Goal: Task Accomplishment & Management: Use online tool/utility

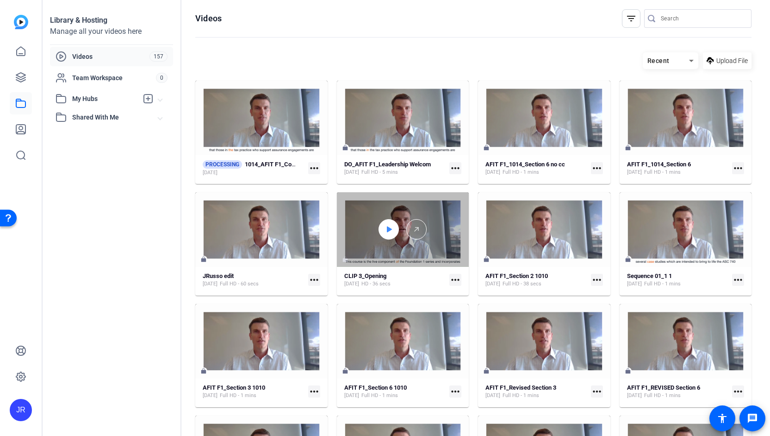
click at [388, 229] on icon at bounding box center [389, 229] width 5 height 6
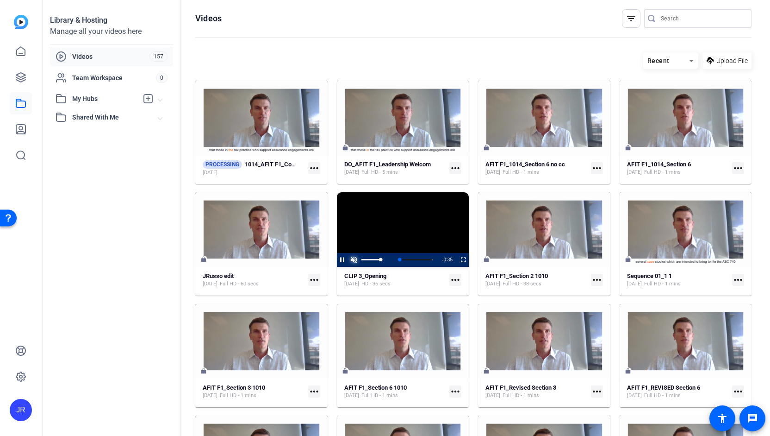
click at [353, 260] on span "Video Player" at bounding box center [355, 260] width 12 height 0
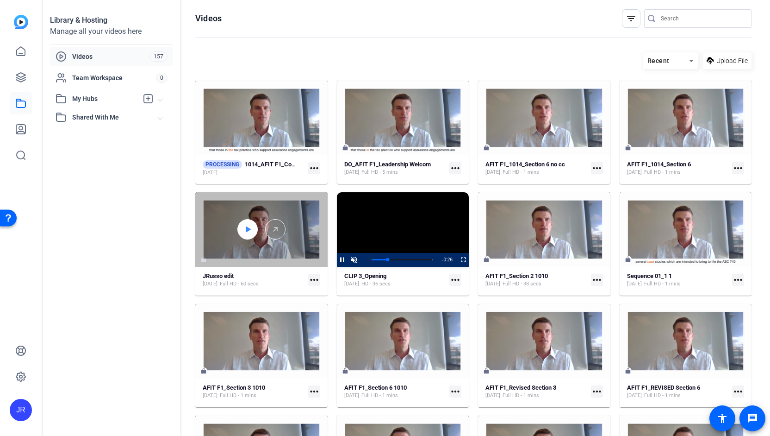
click at [246, 231] on icon at bounding box center [248, 229] width 5 height 6
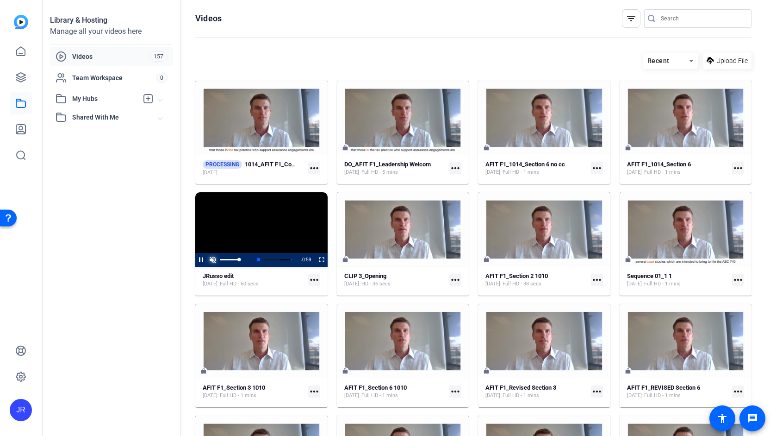
click at [213, 260] on span "Video Player" at bounding box center [213, 260] width 12 height 0
click at [195, 259] on span "Video Player" at bounding box center [195, 260] width 0 height 14
click at [454, 280] on mat-icon "more_horiz" at bounding box center [455, 280] width 12 height 12
click at [391, 261] on div at bounding box center [385, 218] width 770 height 436
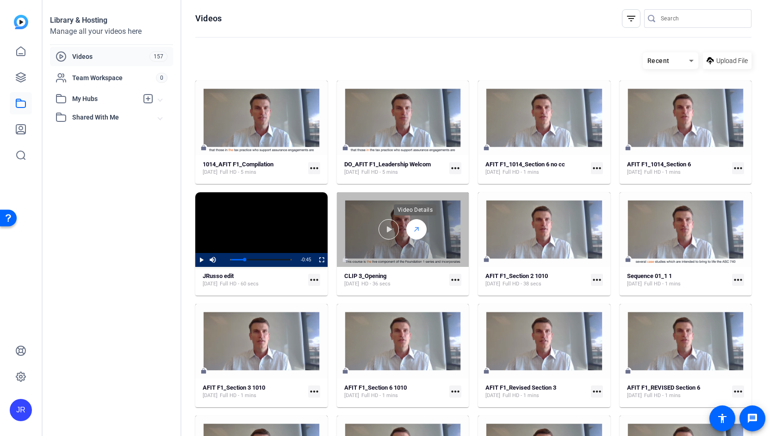
click at [416, 227] on polyline at bounding box center [417, 228] width 3 height 3
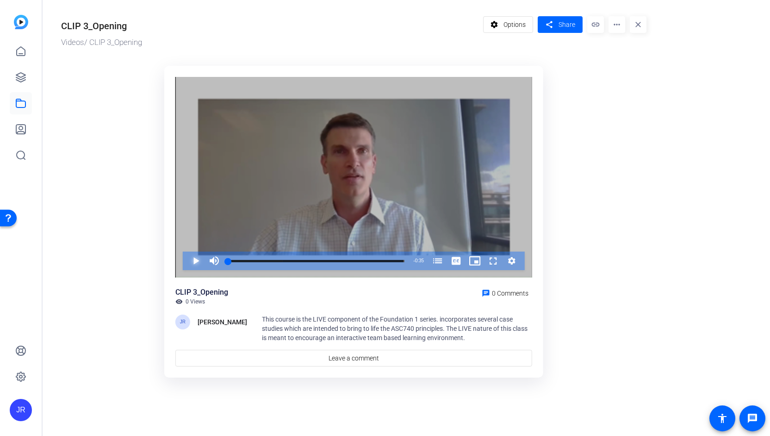
click at [187, 262] on span "Video Player" at bounding box center [187, 260] width 0 height 19
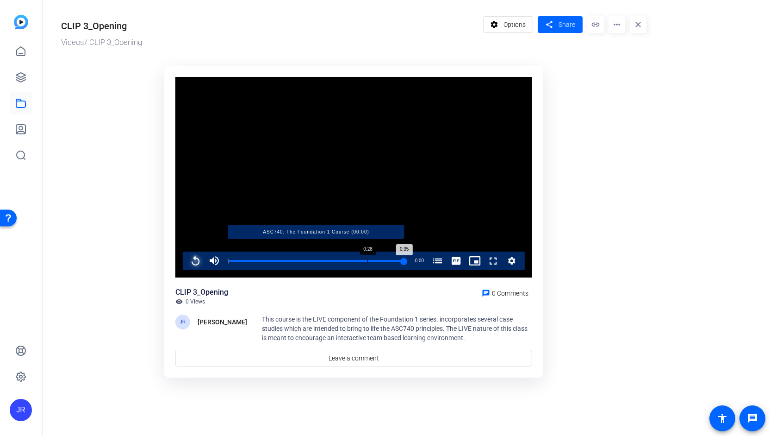
click at [367, 261] on div "Loaded : 100.00% 0:28 0:35 ASC740: The Foundation 1 Course (00:00)" at bounding box center [316, 261] width 176 height 2
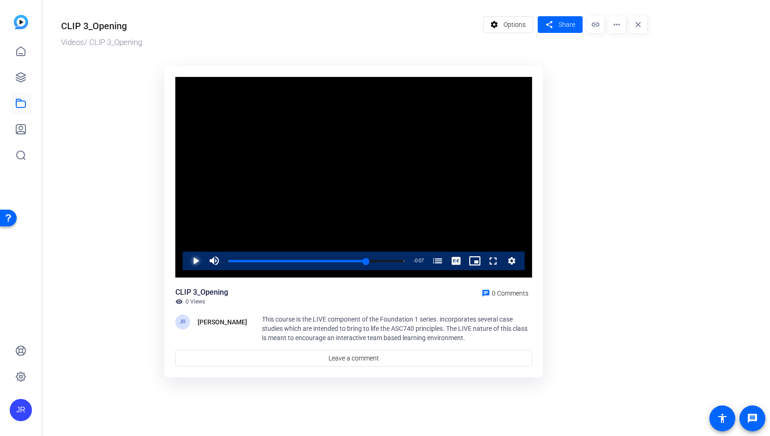
click at [187, 259] on span "Video Player" at bounding box center [187, 260] width 0 height 19
click at [21, 112] on link at bounding box center [21, 103] width 22 height 22
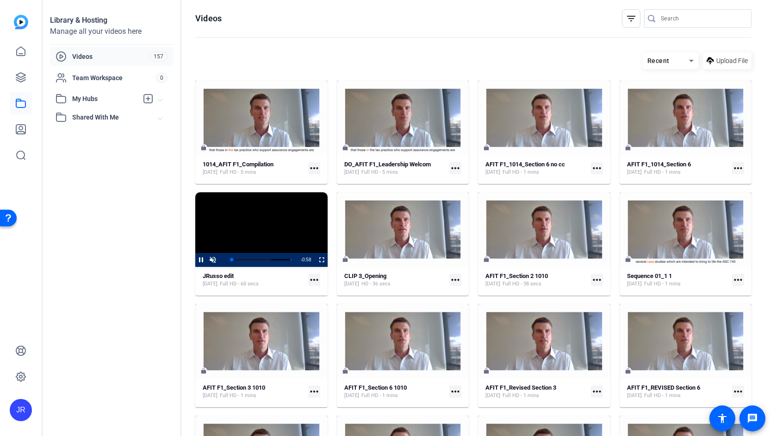
click at [314, 170] on mat-icon "more_horiz" at bounding box center [314, 168] width 12 height 12
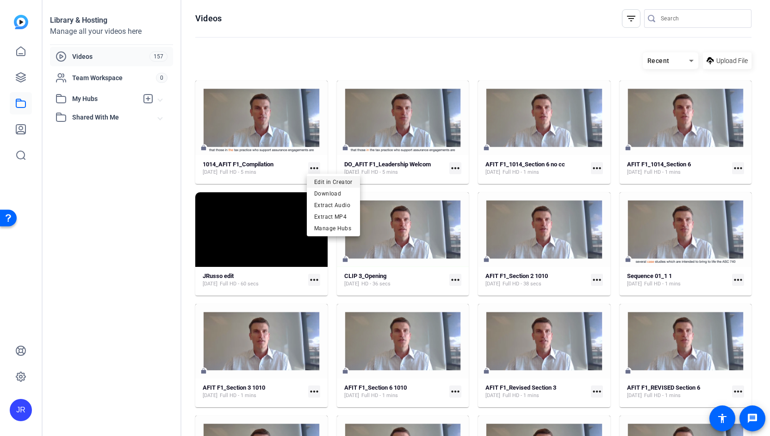
click at [321, 180] on span "Edit in Creator" at bounding box center [333, 181] width 38 height 11
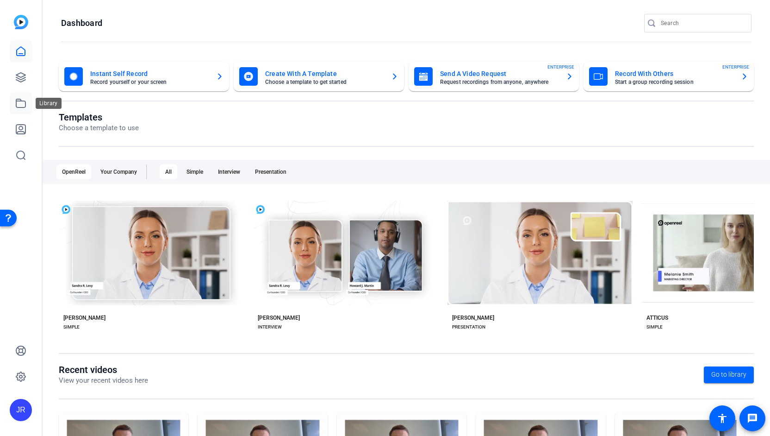
click at [23, 106] on icon at bounding box center [20, 103] width 11 height 11
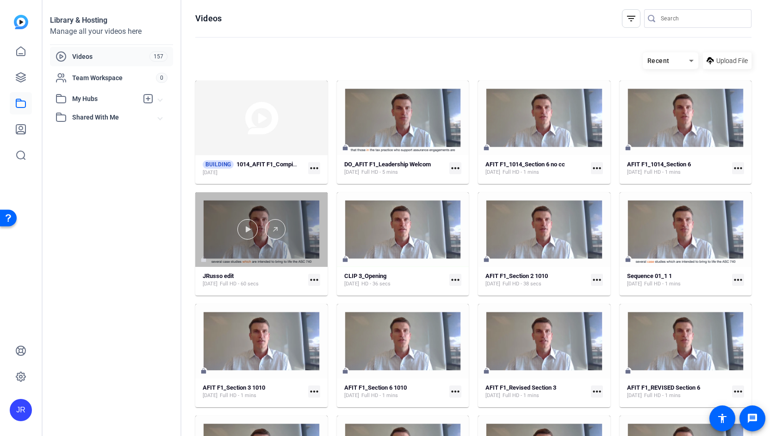
click at [256, 262] on div at bounding box center [261, 229] width 132 height 75
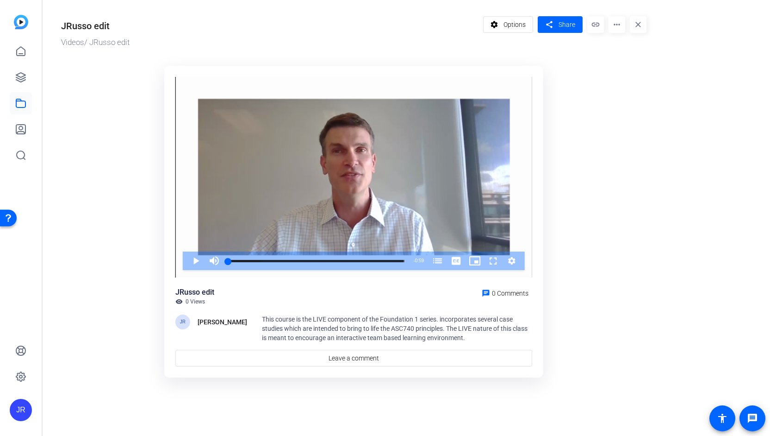
click at [618, 30] on mat-icon "more_horiz" at bounding box center [617, 24] width 17 height 17
click at [622, 103] on span "Delete" at bounding box center [636, 99] width 41 height 11
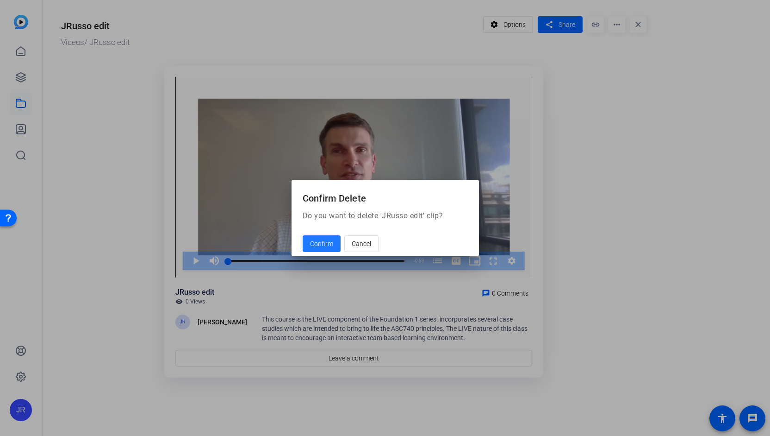
click at [324, 249] on span at bounding box center [322, 243] width 38 height 22
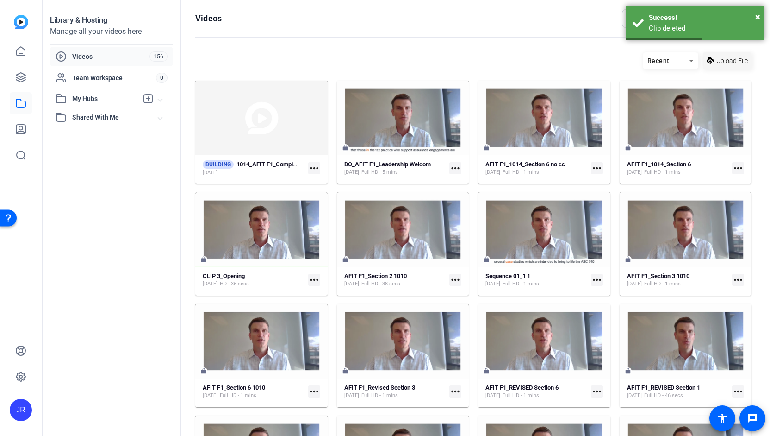
click at [722, 60] on span "Upload File" at bounding box center [732, 61] width 31 height 10
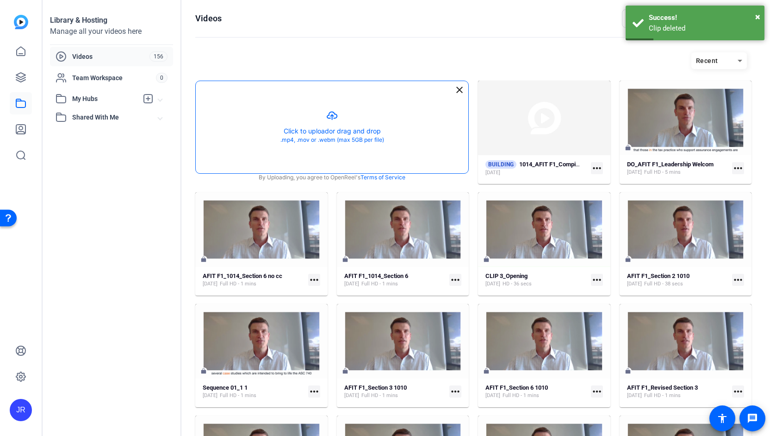
click at [332, 128] on button "button" at bounding box center [332, 127] width 273 height 92
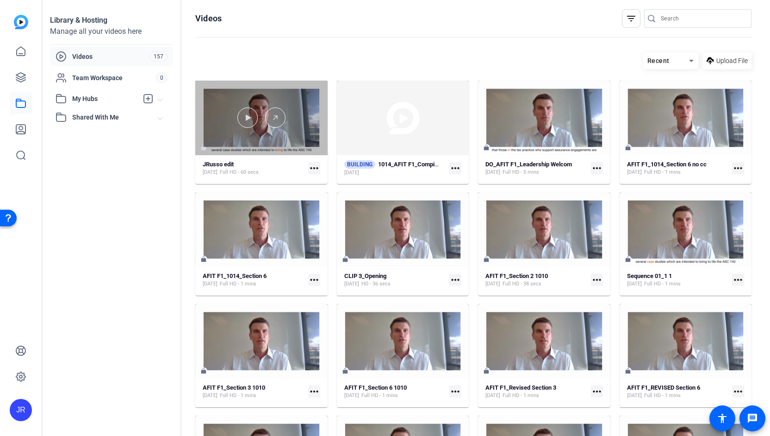
click at [216, 137] on div at bounding box center [261, 118] width 132 height 75
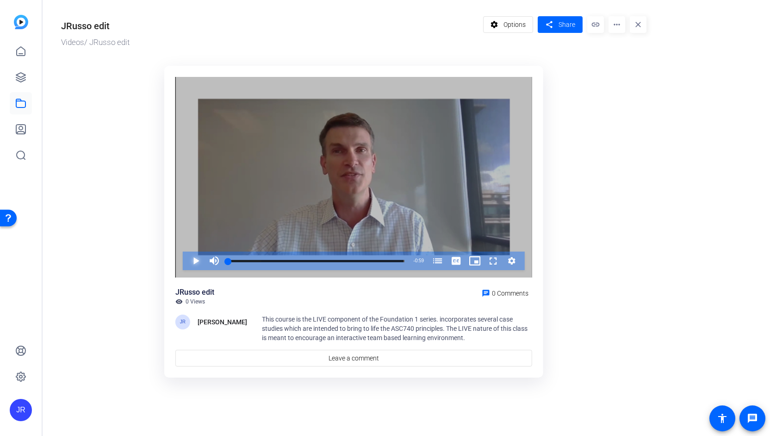
click at [187, 261] on span "Video Player" at bounding box center [187, 260] width 0 height 19
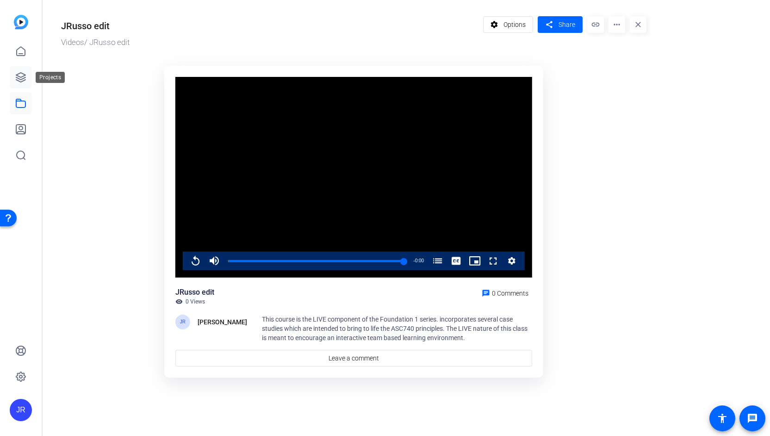
click at [19, 80] on icon at bounding box center [20, 77] width 11 height 11
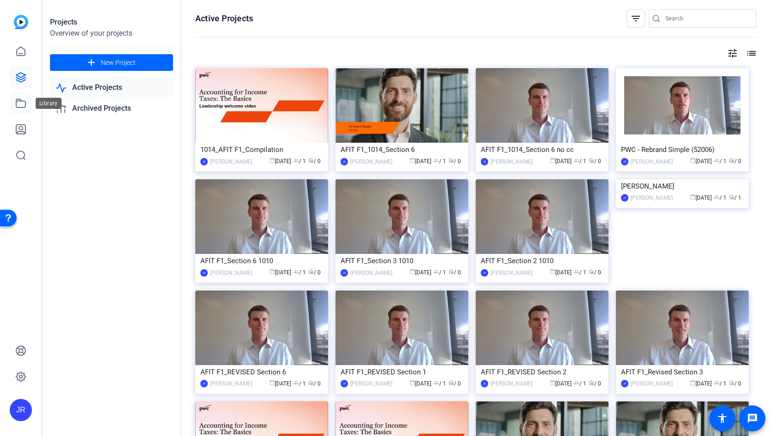
click at [19, 100] on icon at bounding box center [20, 103] width 9 height 8
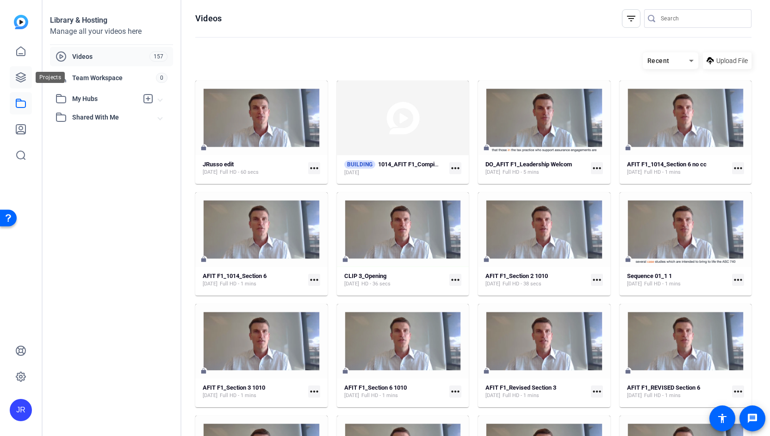
click at [19, 84] on link at bounding box center [21, 77] width 22 height 22
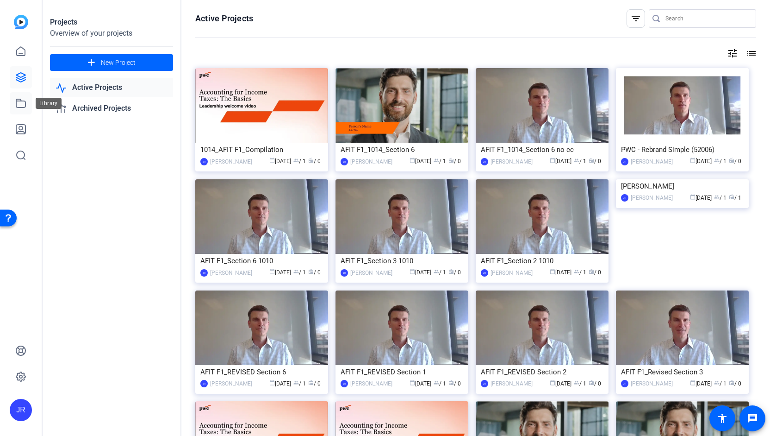
click at [18, 103] on icon at bounding box center [20, 103] width 11 height 11
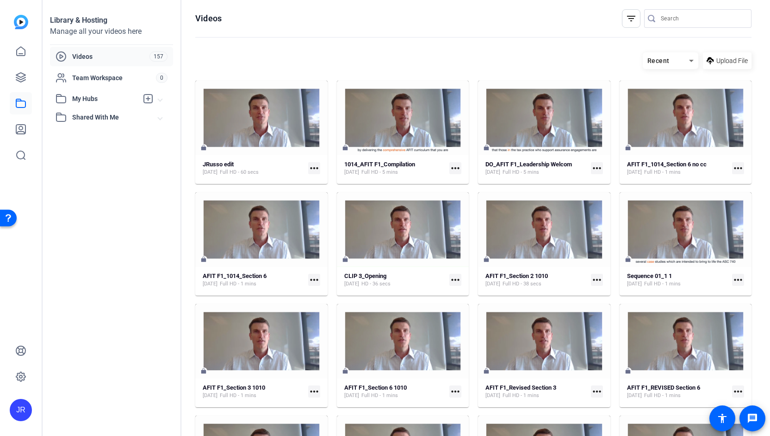
click at [454, 171] on mat-icon "more_horiz" at bounding box center [455, 168] width 12 height 12
click at [460, 181] on span "Edit in Creator" at bounding box center [474, 181] width 38 height 11
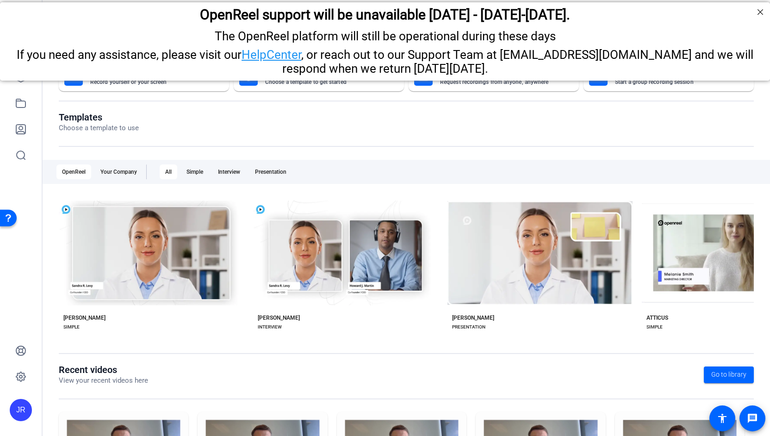
click at [53, 127] on div "Instant Self Record Record yourself or your screen Create With A Template Choos…" at bounding box center [407, 293] width 728 height 482
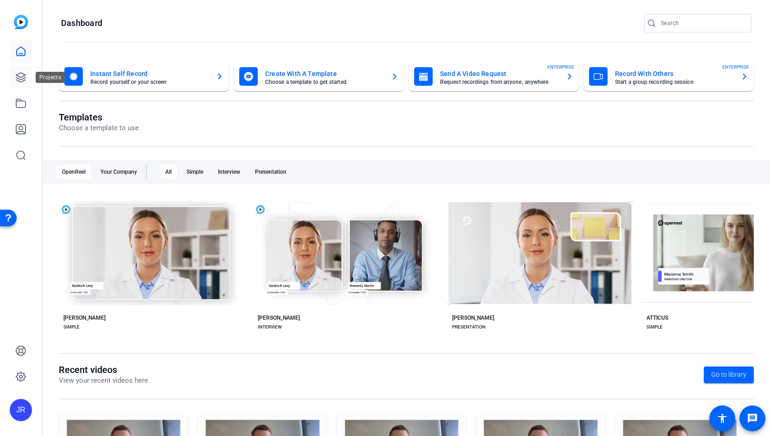
click at [23, 85] on link at bounding box center [21, 77] width 22 height 22
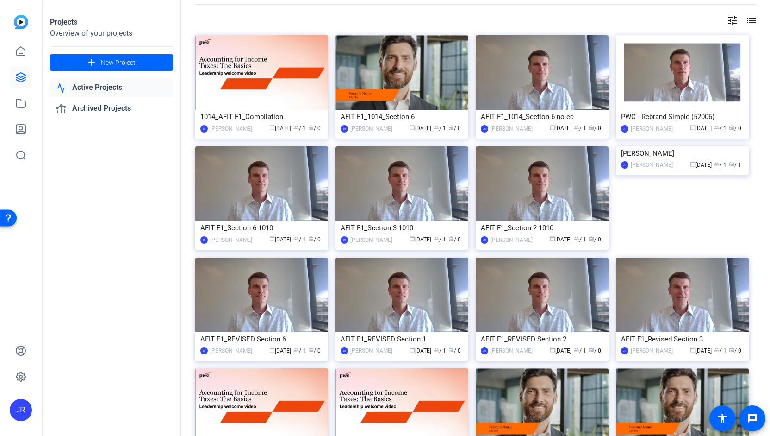
scroll to position [37, 0]
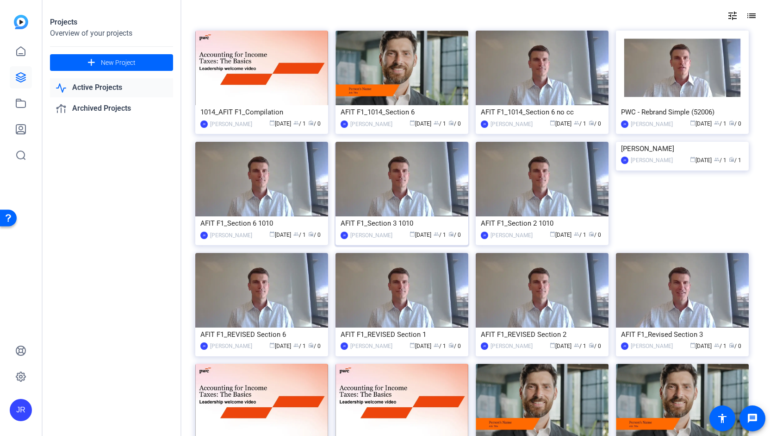
click at [397, 219] on div "AFIT F1_Section 3 1010" at bounding box center [402, 223] width 123 height 14
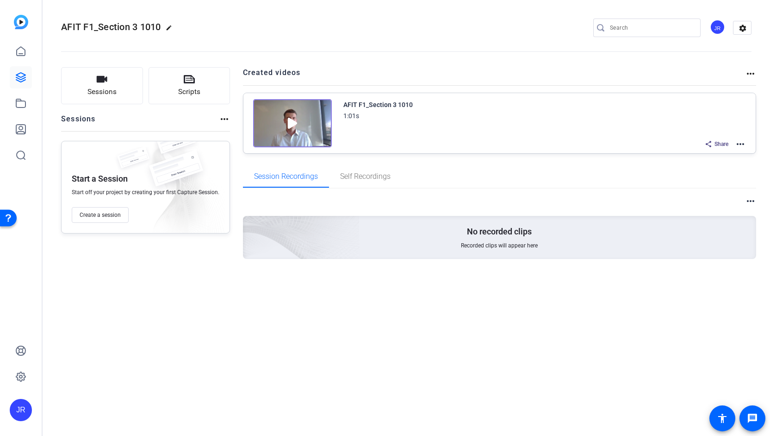
click at [741, 144] on mat-icon "more_horiz" at bounding box center [740, 143] width 11 height 11
click at [690, 156] on span "Edit in Creator" at bounding box center [707, 154] width 64 height 11
click at [17, 105] on icon at bounding box center [20, 103] width 11 height 11
